Goal: Navigation & Orientation: Understand site structure

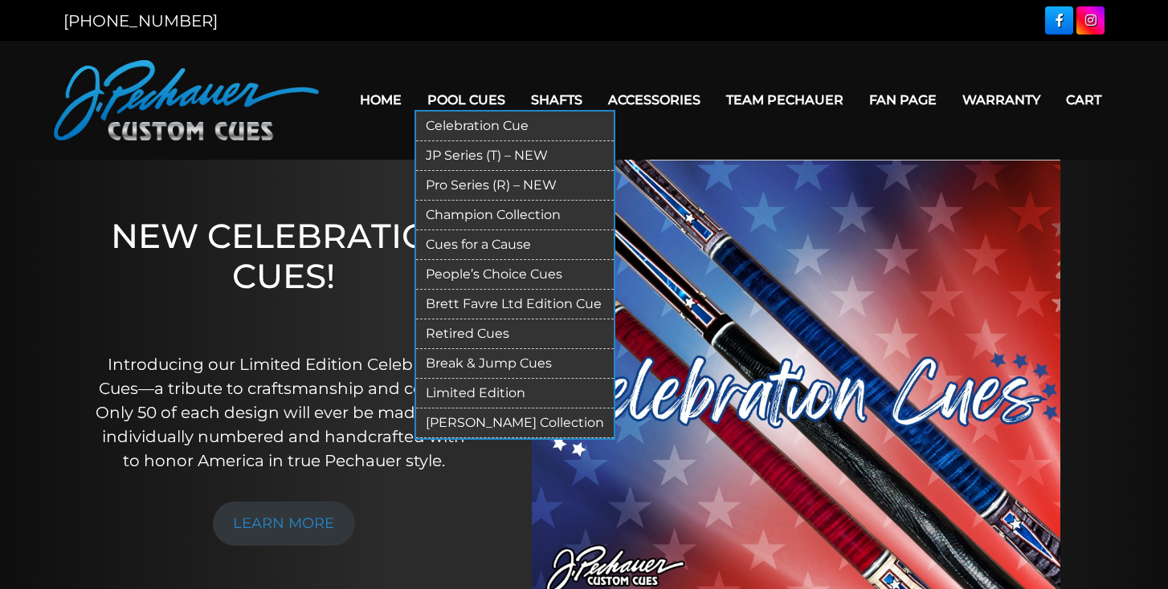
click at [442, 187] on link "Pro Series (R) – NEW" at bounding box center [515, 186] width 198 height 30
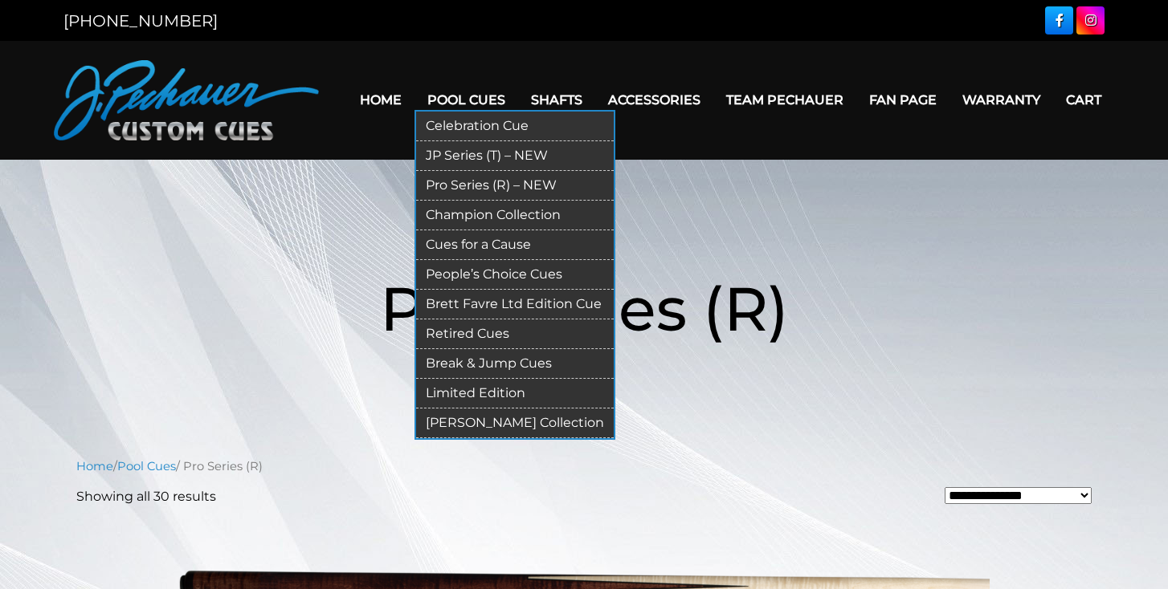
click at [458, 272] on link "People’s Choice Cues" at bounding box center [515, 275] width 198 height 30
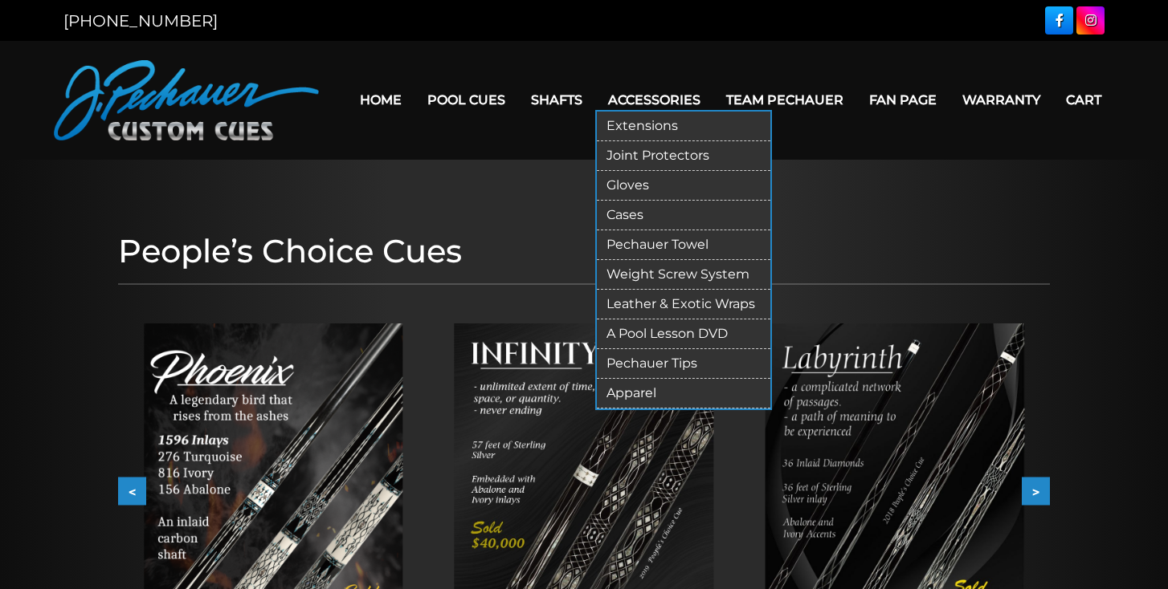
click at [604, 187] on link "Gloves" at bounding box center [683, 186] width 173 height 30
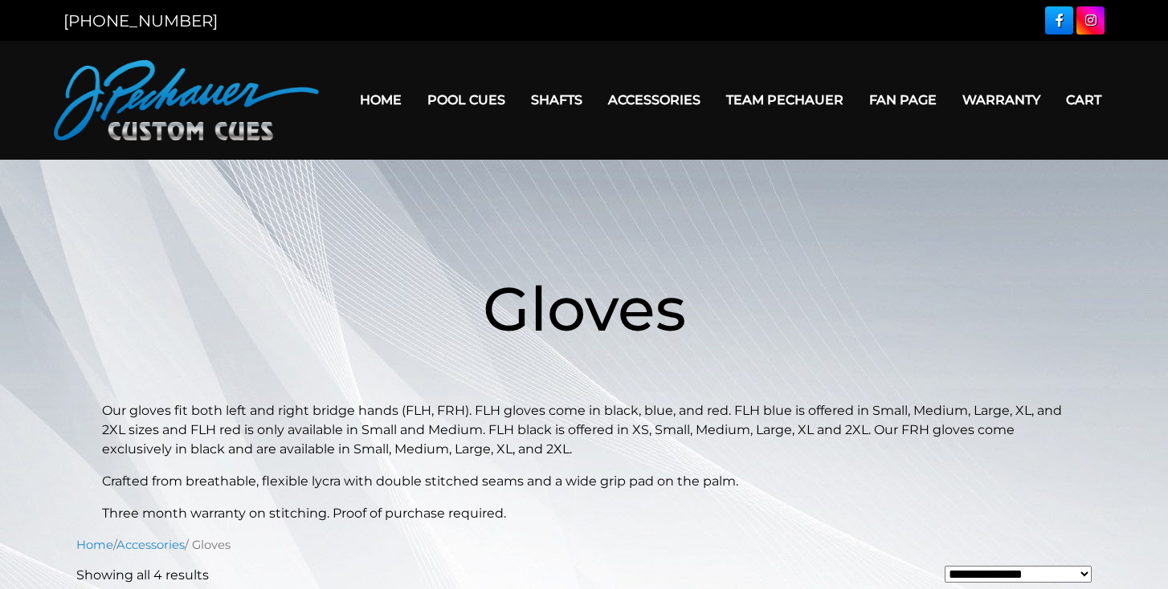
click at [887, 100] on link "Fan Page" at bounding box center [902, 100] width 93 height 41
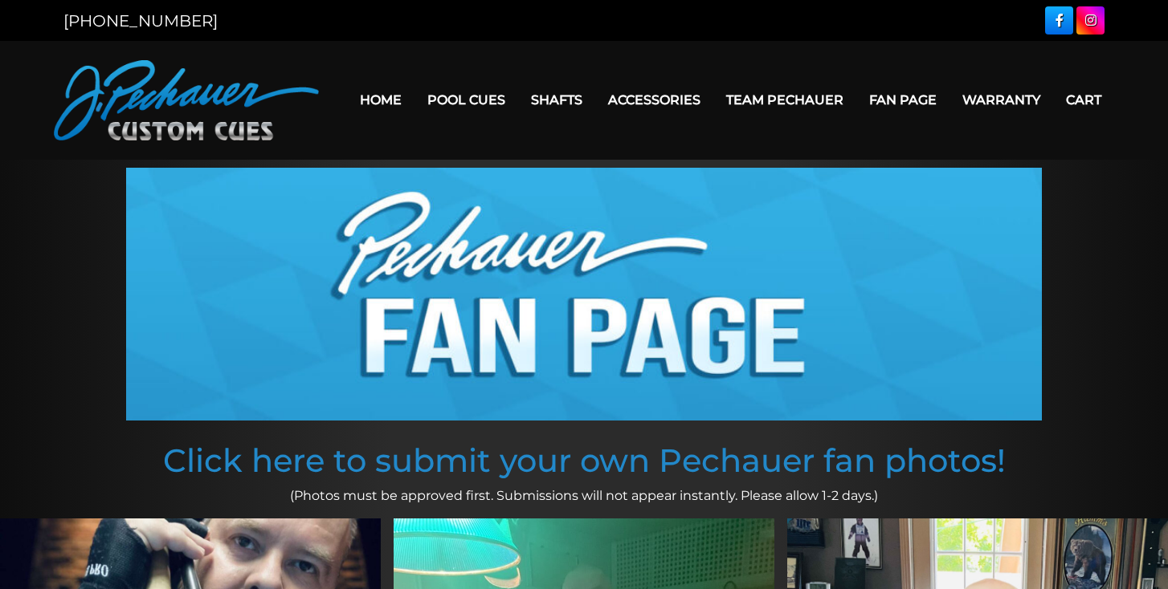
click at [373, 103] on link "Home" at bounding box center [380, 100] width 67 height 41
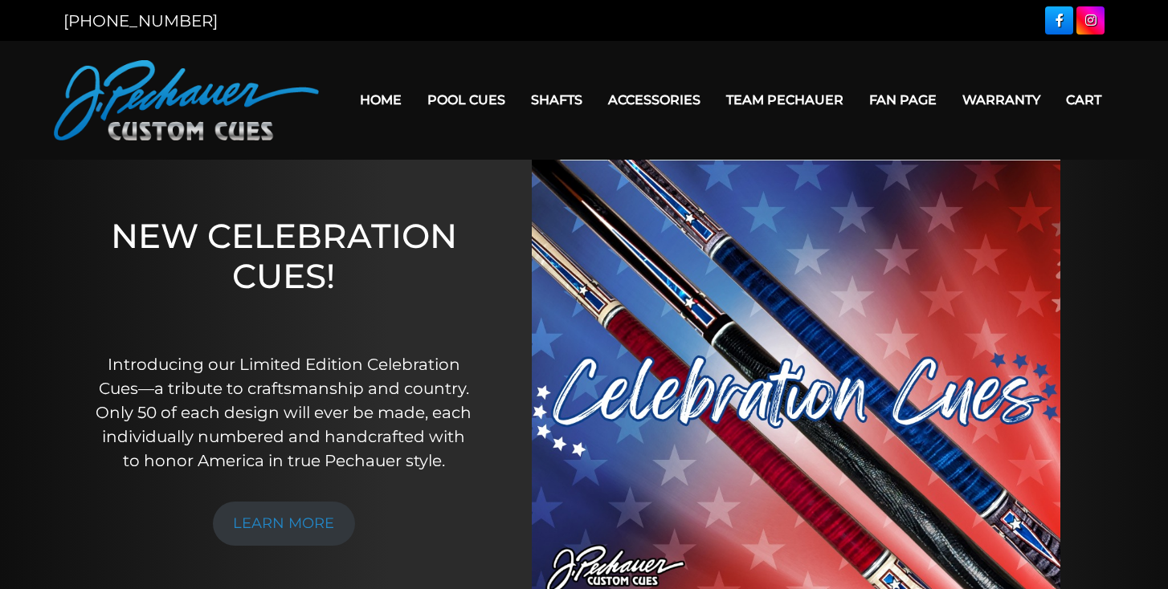
click at [361, 102] on link "Home" at bounding box center [380, 100] width 67 height 41
click at [361, 96] on link "Home" at bounding box center [380, 100] width 67 height 41
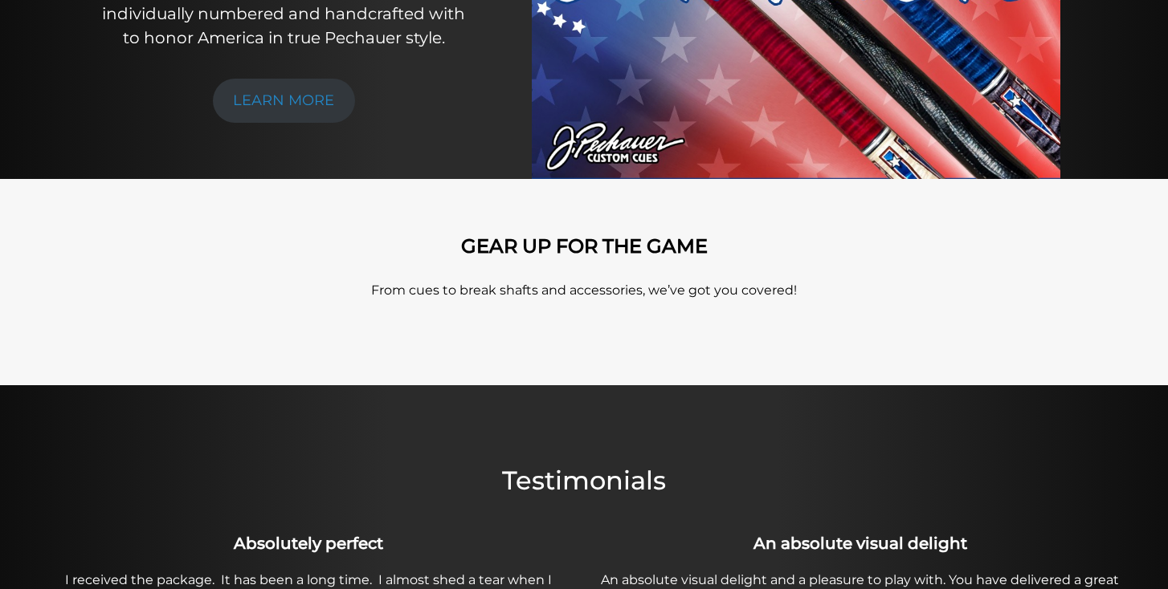
scroll to position [396, 0]
